Goal: Check status: Check status

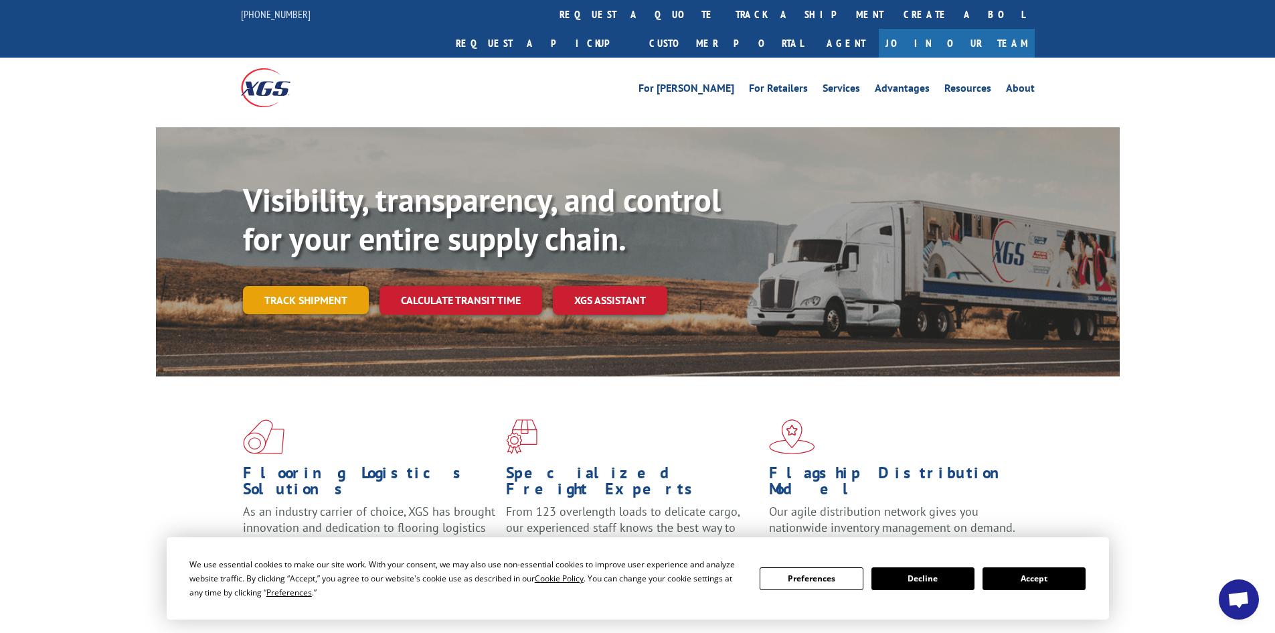
click at [339, 286] on link "Track shipment" at bounding box center [306, 300] width 126 height 28
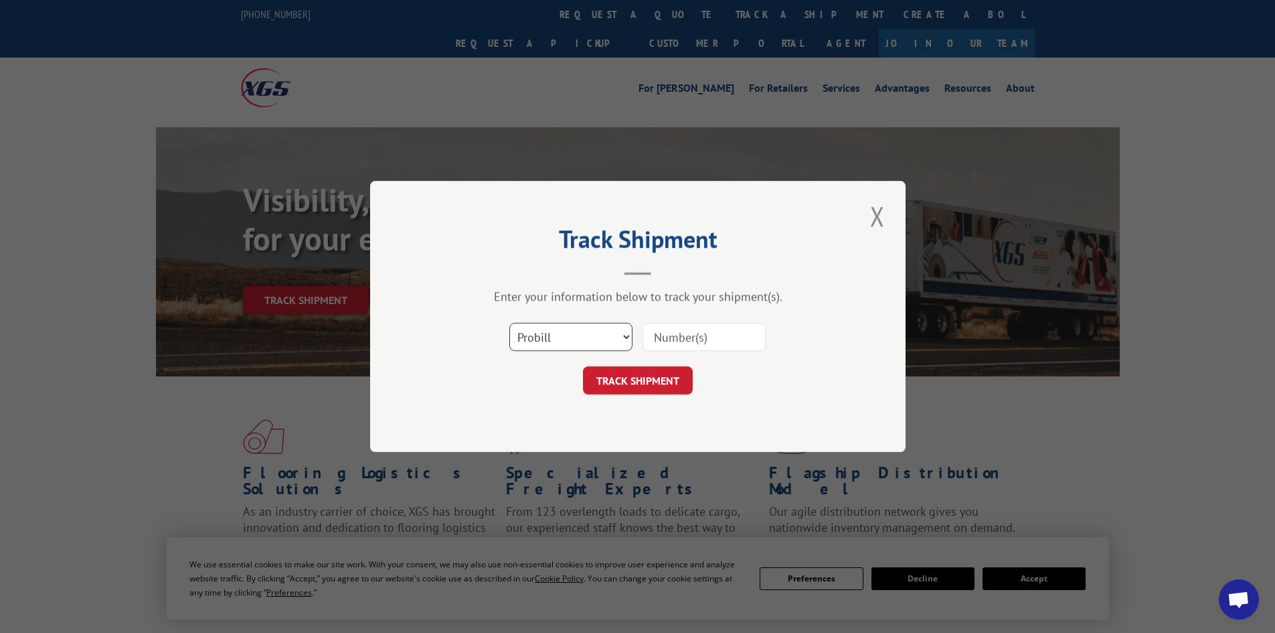
click at [611, 341] on select "Select category... Probill BOL PO" at bounding box center [571, 337] width 123 height 28
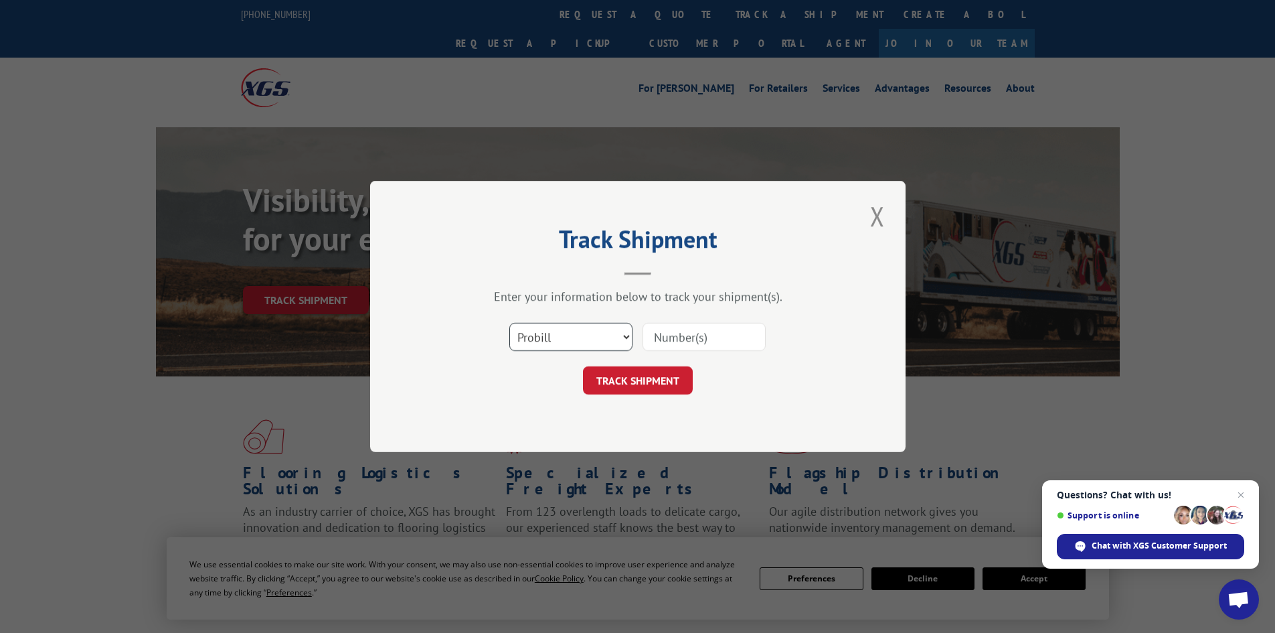
select select "po"
click at [510, 323] on select "Select category... Probill BOL PO" at bounding box center [571, 337] width 123 height 28
click at [681, 335] on input at bounding box center [704, 337] width 123 height 28
click at [674, 329] on input at bounding box center [704, 337] width 123 height 28
paste input "06526641"
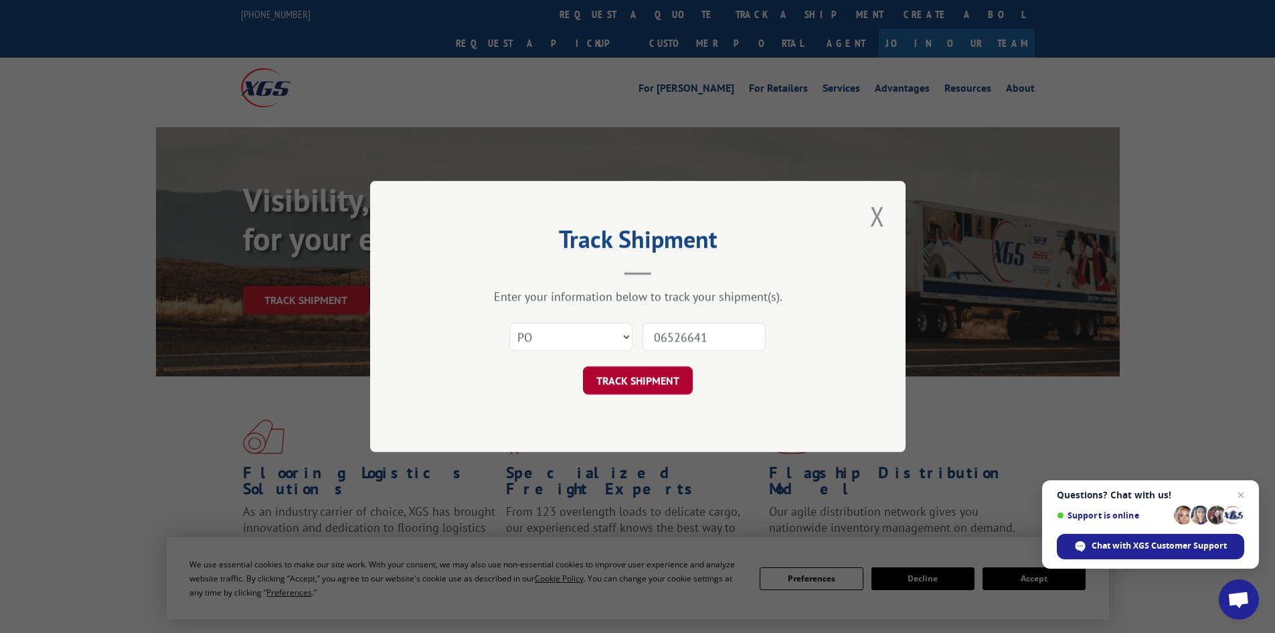
type input "06526641"
click at [643, 394] on button "TRACK SHIPMENT" at bounding box center [638, 380] width 110 height 28
